Goal: Task Accomplishment & Management: Manage account settings

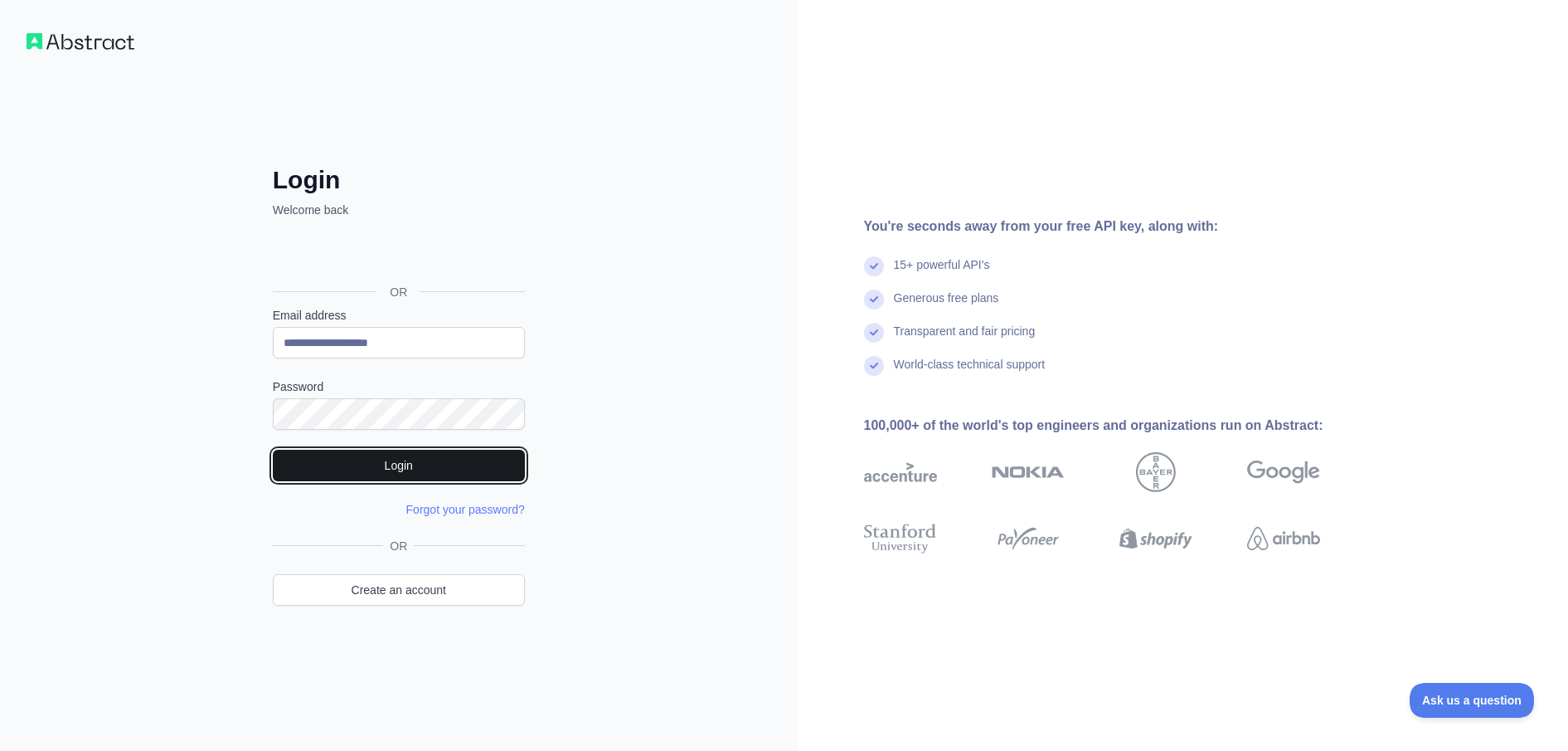
click at [397, 465] on button "Login" at bounding box center [399, 465] width 252 height 32
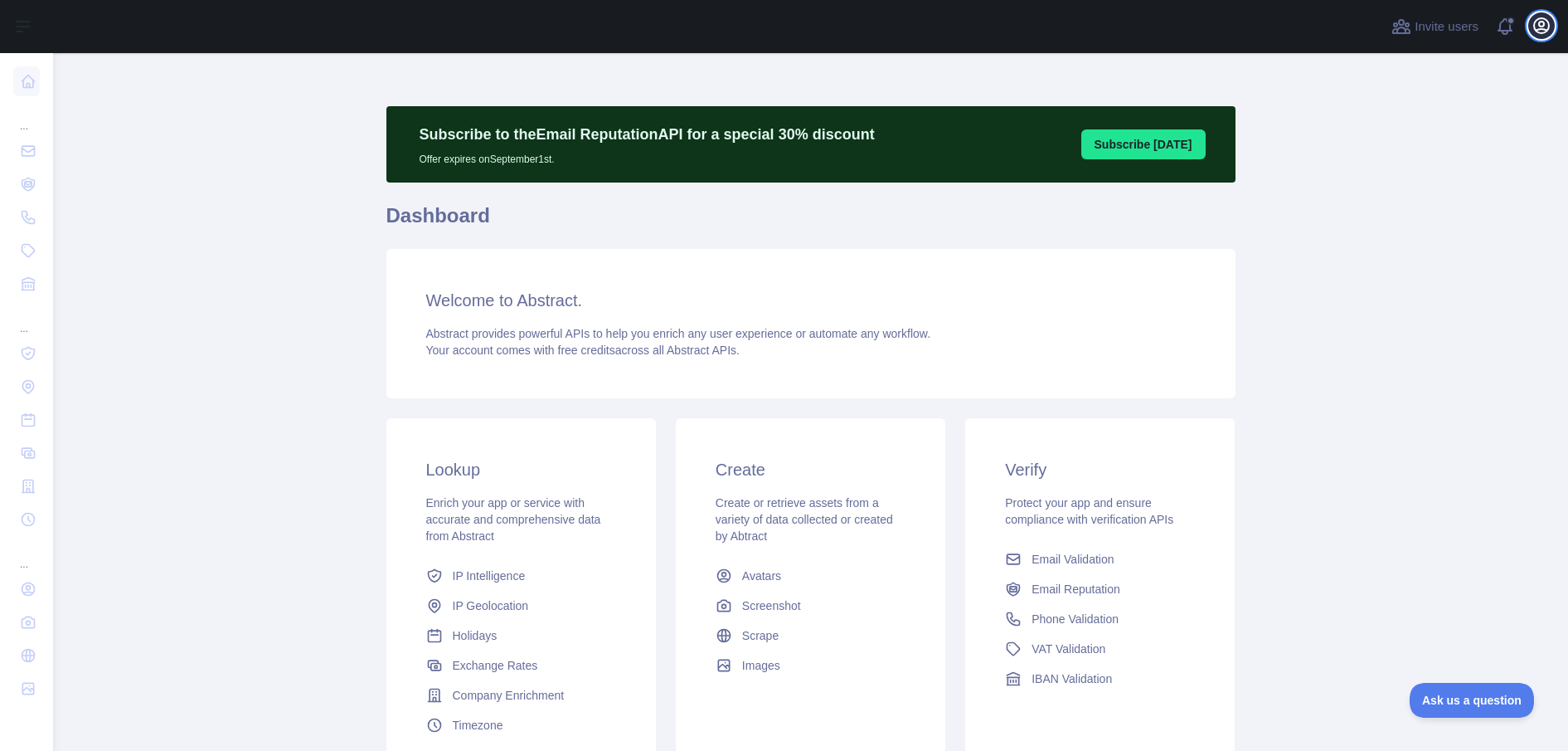
click at [1542, 25] on icon "button" at bounding box center [1541, 25] width 20 height 20
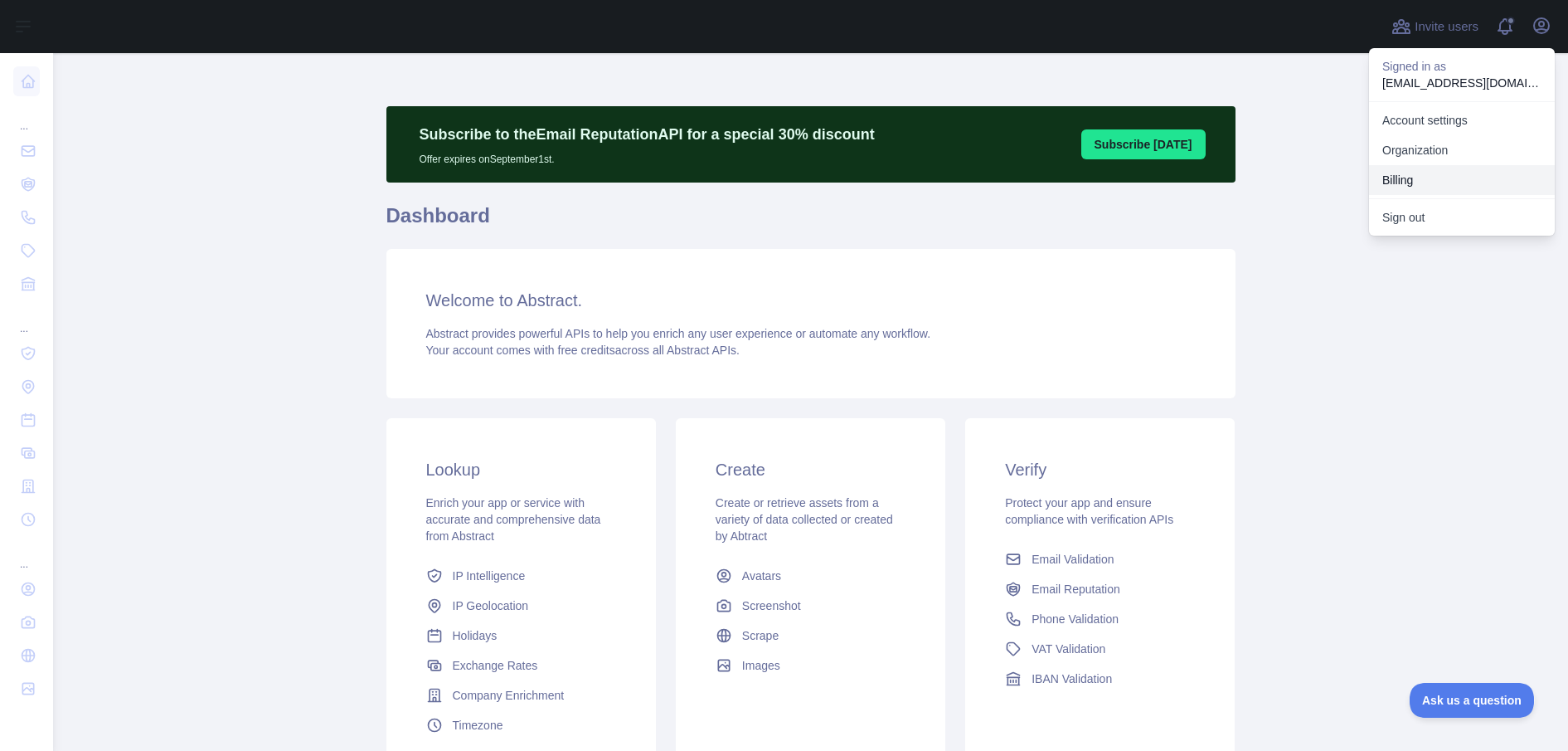
click at [1402, 177] on button "Billing" at bounding box center [1462, 179] width 186 height 30
